Goal: Use online tool/utility: Utilize a website feature to perform a specific function

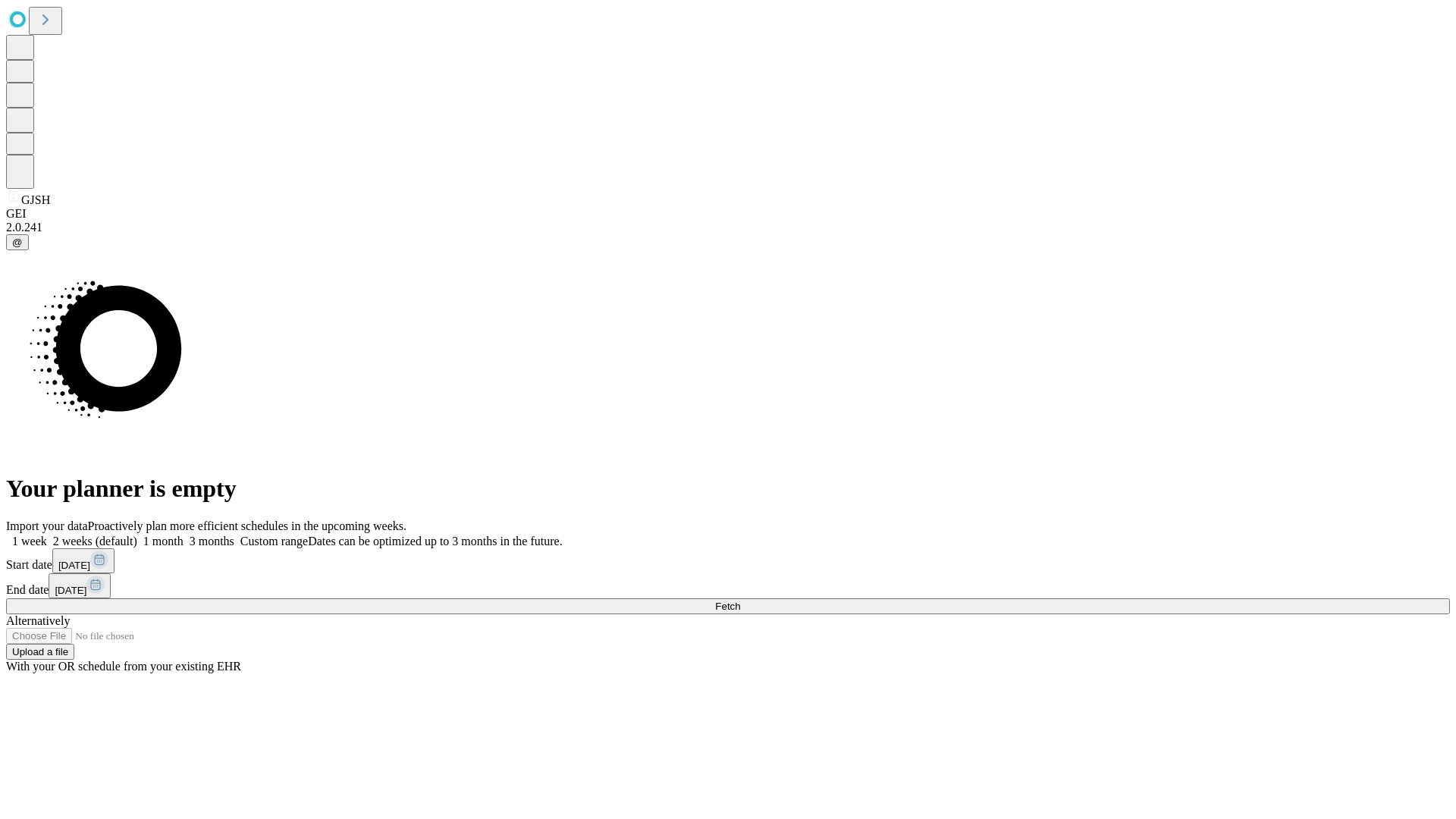
click at [740, 601] on span "Fetch" at bounding box center [728, 606] width 25 height 12
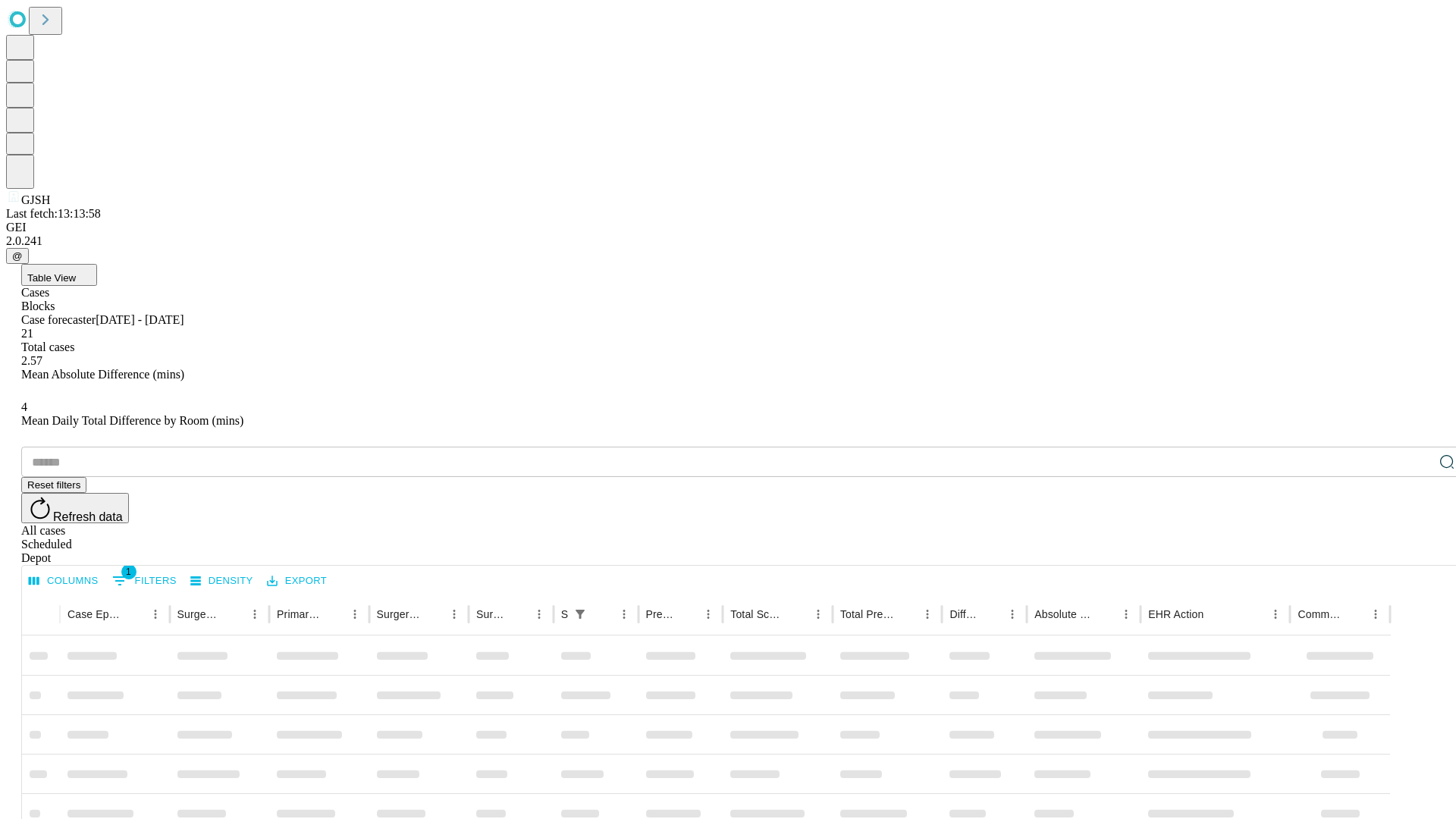
click at [75, 272] on span "Table View" at bounding box center [52, 278] width 49 height 12
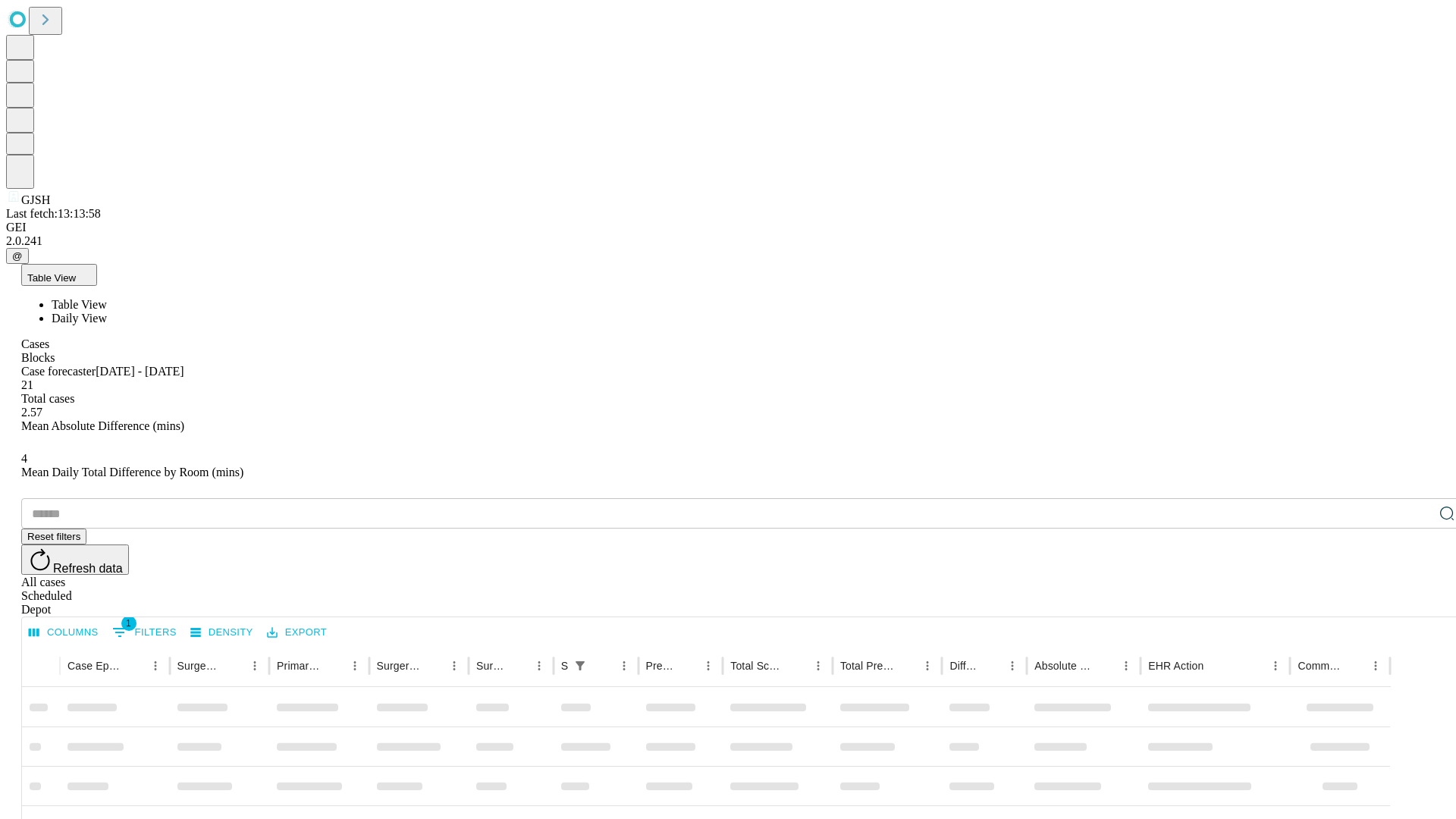
click at [107, 312] on span "Daily View" at bounding box center [79, 317] width 56 height 13
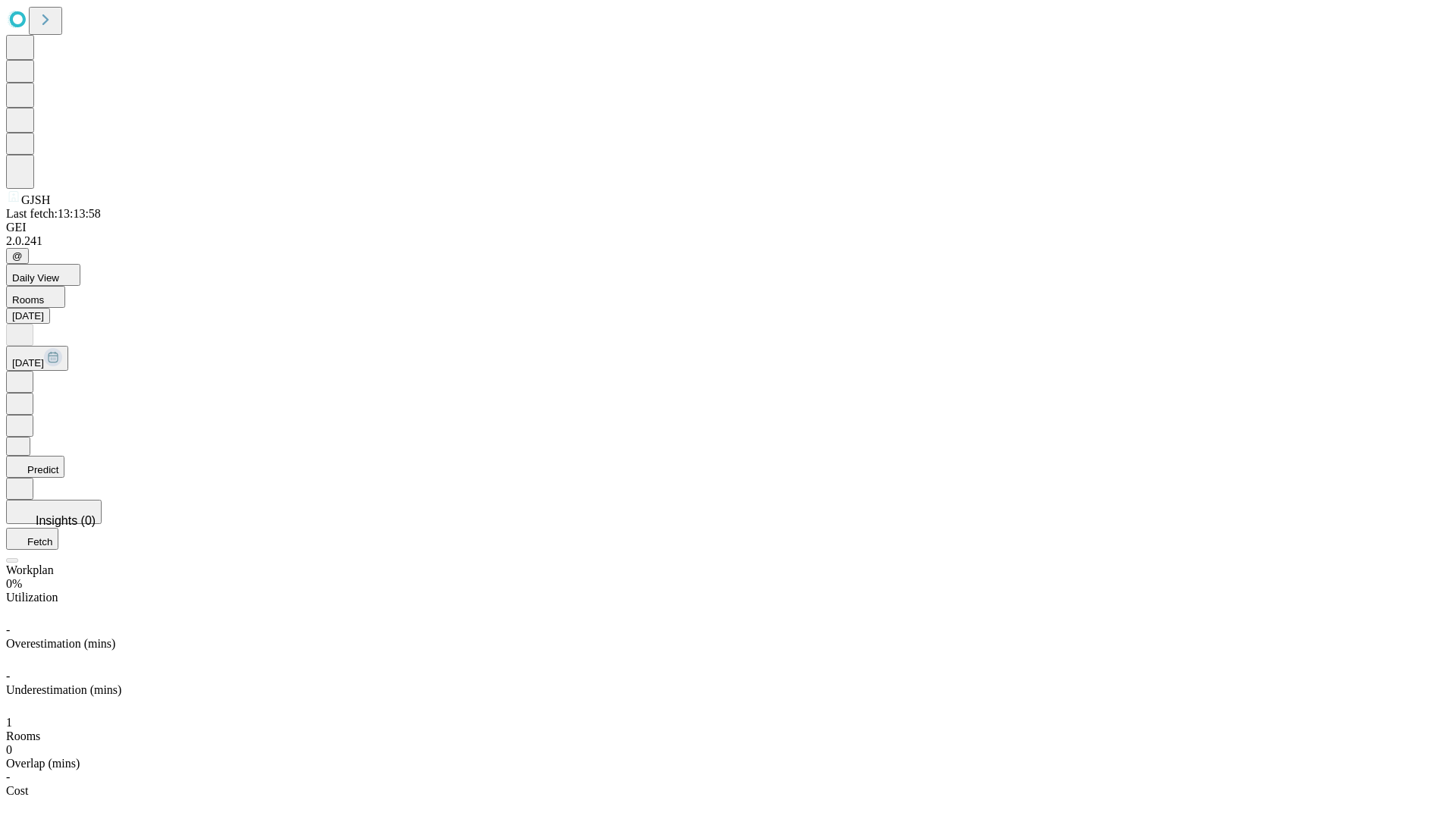
click at [65, 456] on button "Predict" at bounding box center [35, 466] width 59 height 22
